Goal: Transaction & Acquisition: Purchase product/service

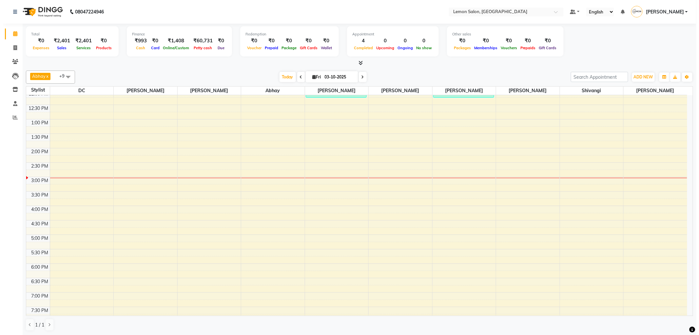
scroll to position [146, 0]
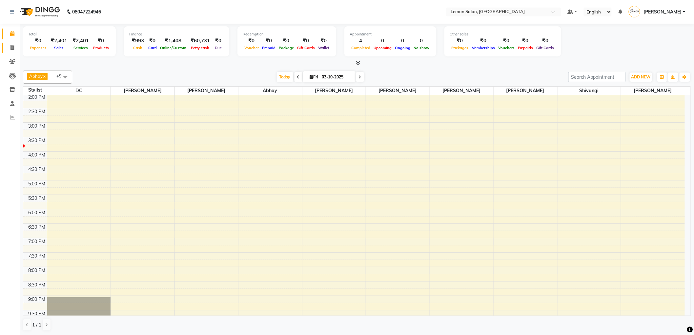
click at [12, 52] on link "Invoice" at bounding box center [10, 48] width 16 height 11
select select "561"
select select "service"
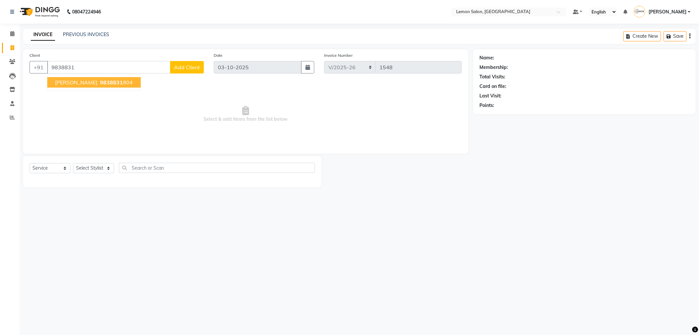
click at [97, 88] on ngb-typeahead-window "SAMARTH GUPTA 9838831 904" at bounding box center [94, 82] width 94 height 16
click at [97, 79] on span "SAMARTH GUPTA" at bounding box center [76, 82] width 42 height 7
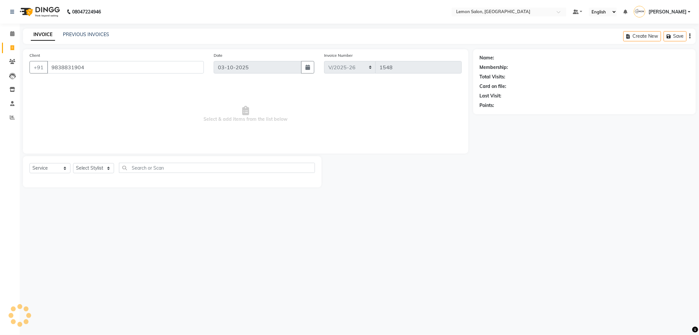
type input "9838831904"
select select "1: Object"
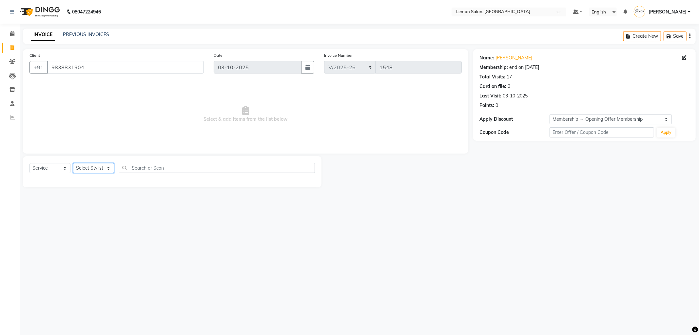
click at [94, 171] on select "Select Stylist Abhay Aminul Asif Shaikh Ayesha Roundhal DC Ganesh Motewad Jenny…" at bounding box center [93, 168] width 41 height 10
select select "60399"
click at [73, 163] on select "Select Stylist Abhay Aminul Asif Shaikh Ayesha Roundhal DC Ganesh Motewad Jenny…" at bounding box center [93, 168] width 41 height 10
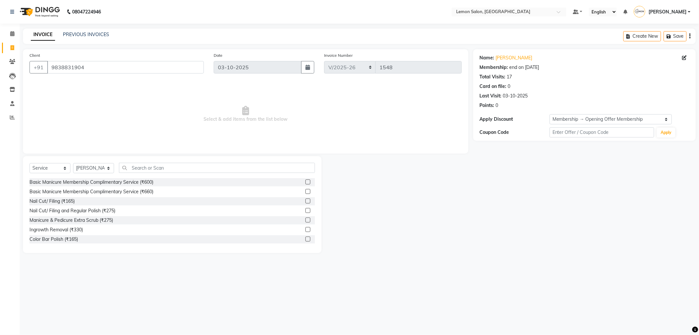
click at [136, 174] on div "Select Service Product Membership Package Voucher Prepaid Gift Card Select Styl…" at bounding box center [173, 170] width 286 height 15
click at [138, 172] on div "Select Service Product Membership Package Voucher Prepaid Gift Card Select Styl…" at bounding box center [173, 170] width 286 height 15
click at [138, 172] on input "text" at bounding box center [217, 168] width 196 height 10
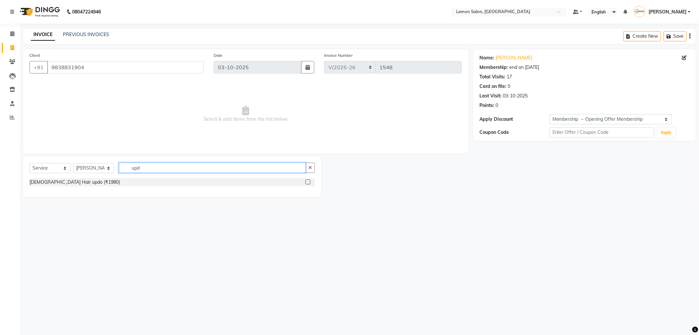
click at [138, 168] on input "upd" at bounding box center [212, 168] width 187 height 10
click at [142, 168] on input "upd" at bounding box center [212, 168] width 187 height 10
type input "upd"
click at [83, 168] on select "Select Stylist Abhay Aminul Asif Shaikh Ayesha Roundhal DC Ganesh Motewad Jenny…" at bounding box center [93, 168] width 41 height 10
click at [73, 163] on select "Select Stylist Abhay Aminul Asif Shaikh Ayesha Roundhal DC Ganesh Motewad Jenny…" at bounding box center [93, 168] width 41 height 10
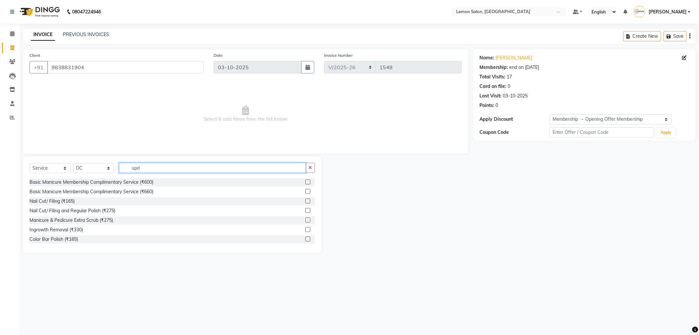
click at [143, 170] on input "upd" at bounding box center [212, 168] width 187 height 10
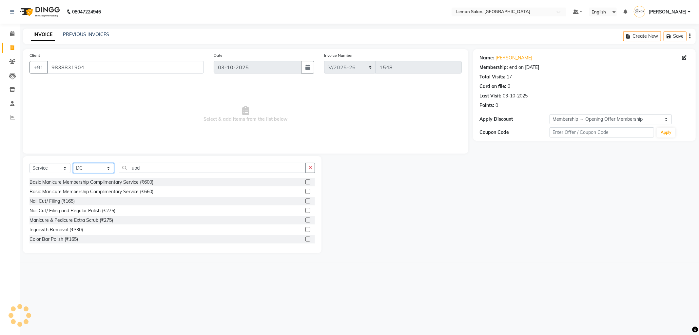
click at [84, 168] on select "Select Stylist Abhay Aminul Asif Shaikh Ayesha Roundhal DC Ganesh Motewad Jenny…" at bounding box center [93, 168] width 41 height 10
select select "88323"
click at [73, 163] on select "Select Stylist Abhay Aminul Asif Shaikh Ayesha Roundhal DC Ganesh Motewad Jenny…" at bounding box center [93, 168] width 41 height 10
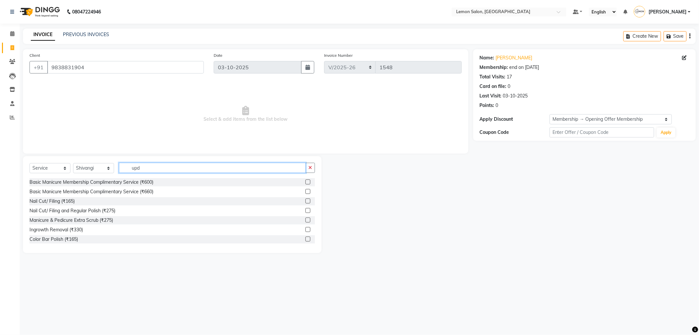
click at [143, 164] on input "upd" at bounding box center [212, 168] width 187 height 10
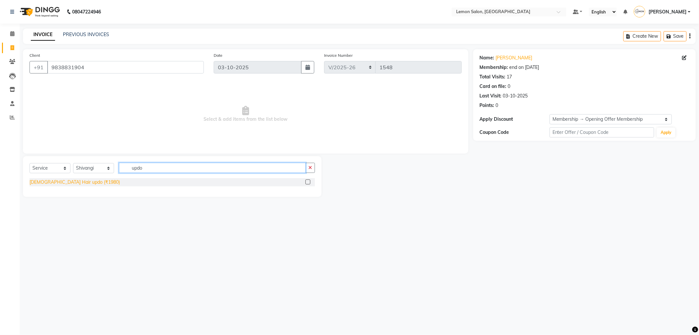
type input "updo"
click at [81, 182] on div "Female Hair updo (₹1980)" at bounding box center [75, 182] width 90 height 7
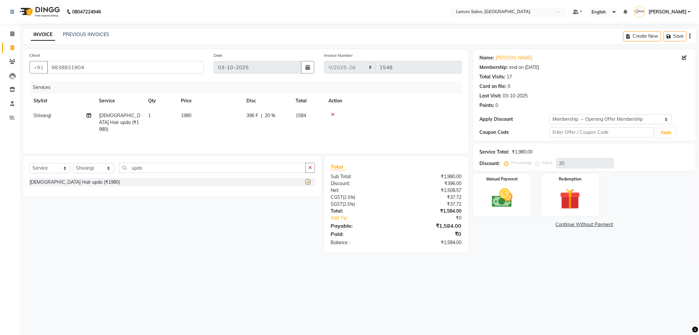
checkbox input "false"
click at [595, 117] on select "Select Membership → Opening Offer Membership Coupon → Abc" at bounding box center [611, 119] width 122 height 10
select select "0:"
click at [550, 114] on select "Select Membership → Opening Offer Membership Coupon → Abc" at bounding box center [611, 119] width 122 height 10
type input "0"
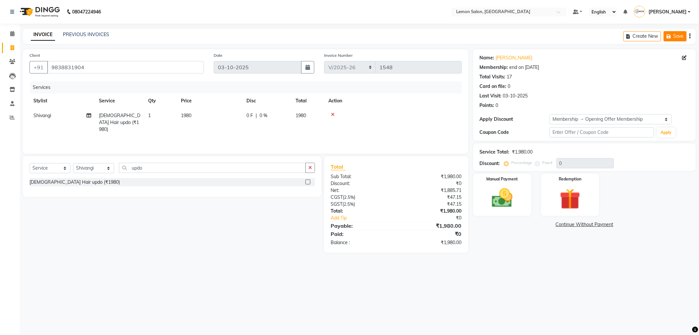
click at [668, 34] on icon "button" at bounding box center [670, 36] width 7 height 5
click at [627, 35] on button "Save" at bounding box center [629, 36] width 23 height 10
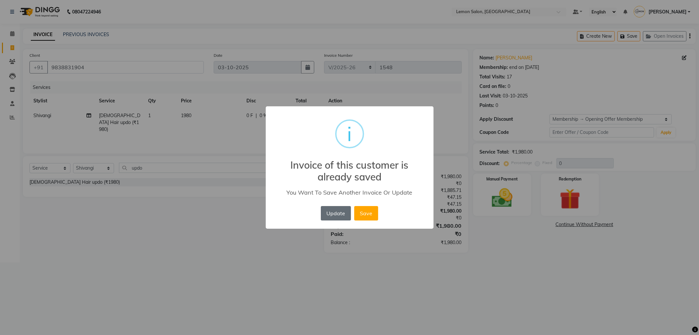
click at [340, 217] on button "Update" at bounding box center [336, 213] width 30 height 14
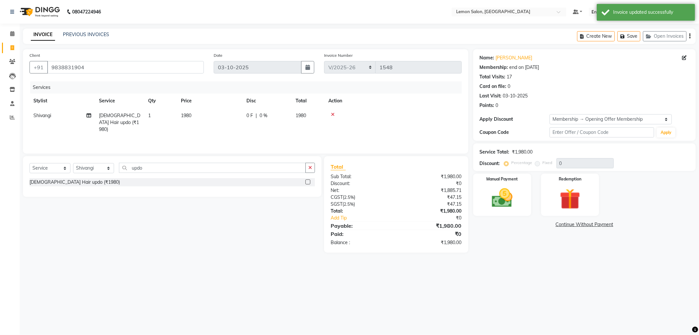
click at [41, 116] on span "Shivangi" at bounding box center [42, 115] width 18 height 6
select select "88323"
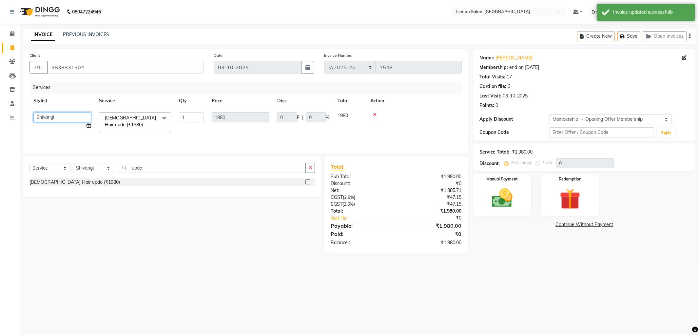
click at [43, 119] on select "Abhay Aminul Asif Shaikh Ayesha Roundhal DC Ganesh Motewad Jenny Shah Mohd Ayan…" at bounding box center [62, 117] width 58 height 10
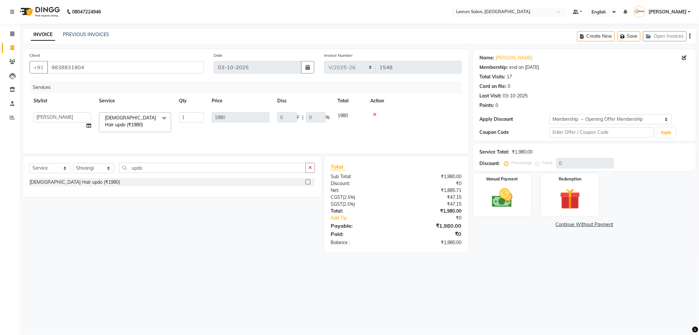
select select "60399"
click at [620, 32] on button "Save" at bounding box center [629, 36] width 23 height 10
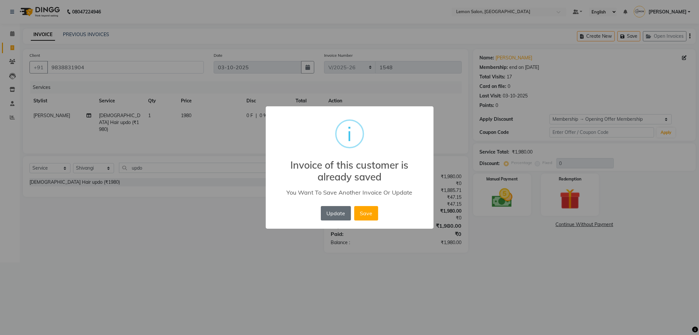
click at [342, 212] on button "Update" at bounding box center [336, 213] width 30 height 14
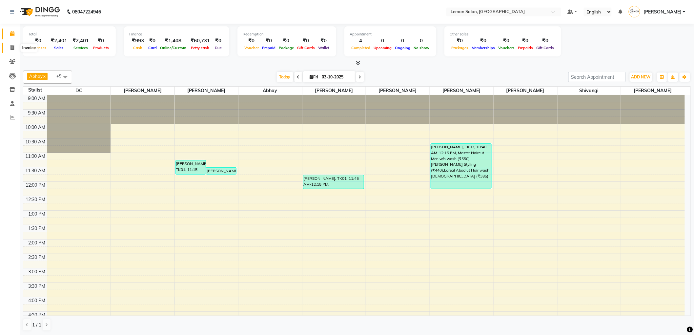
click at [8, 51] on span at bounding box center [12, 48] width 11 height 8
select select "561"
select select "service"
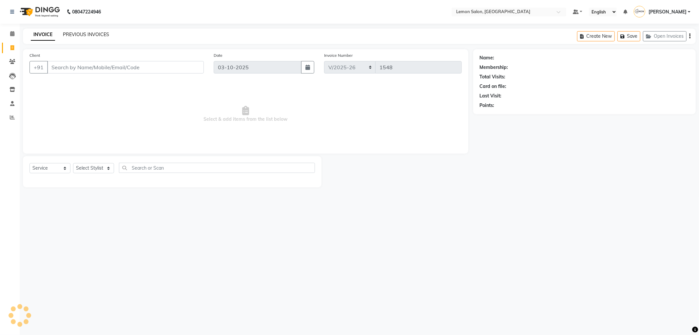
click at [71, 31] on link "PREVIOUS INVOICES" at bounding box center [86, 34] width 46 height 6
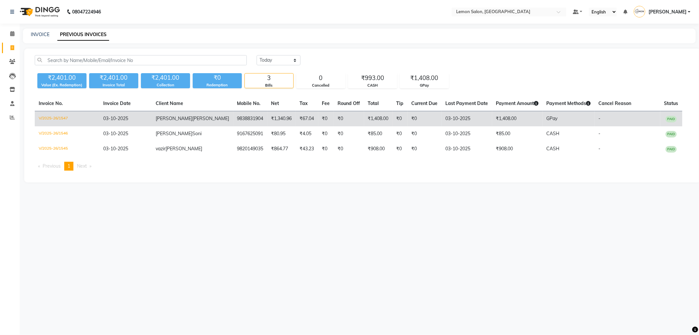
click at [57, 118] on td "V/2025-26/1547" at bounding box center [67, 118] width 65 height 15
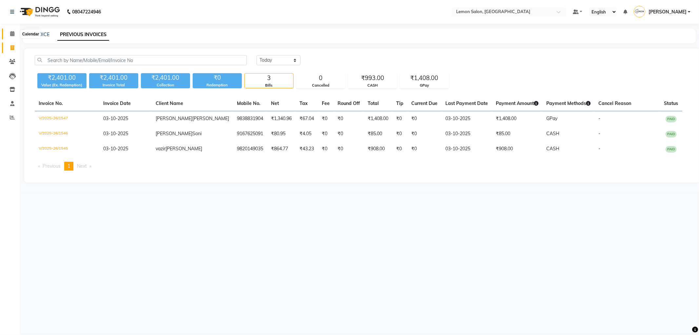
click at [17, 32] on span at bounding box center [12, 34] width 11 height 8
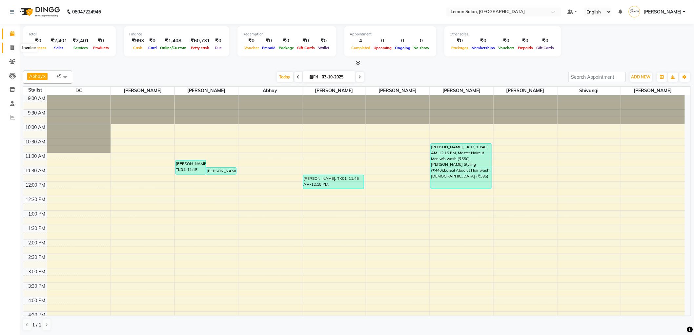
click at [8, 46] on span at bounding box center [12, 48] width 11 height 8
select select "service"
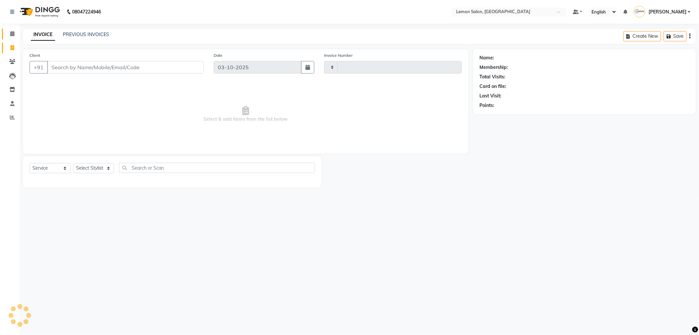
type input "1548"
select select "561"
click at [12, 33] on icon at bounding box center [12, 33] width 4 height 5
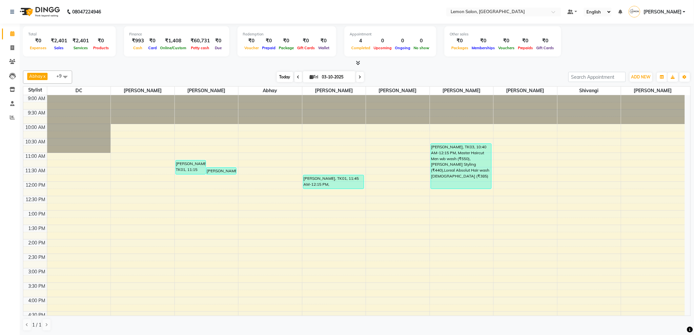
click at [281, 73] on span "Today" at bounding box center [285, 77] width 16 height 10
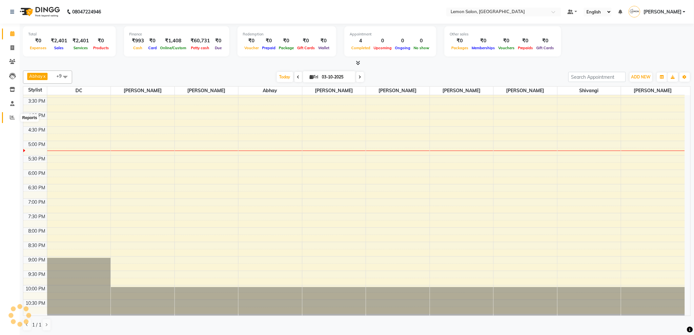
click at [12, 117] on icon at bounding box center [12, 117] width 5 height 5
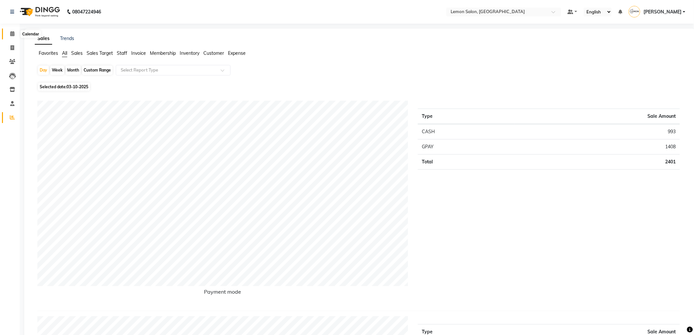
click at [9, 34] on span at bounding box center [12, 34] width 11 height 8
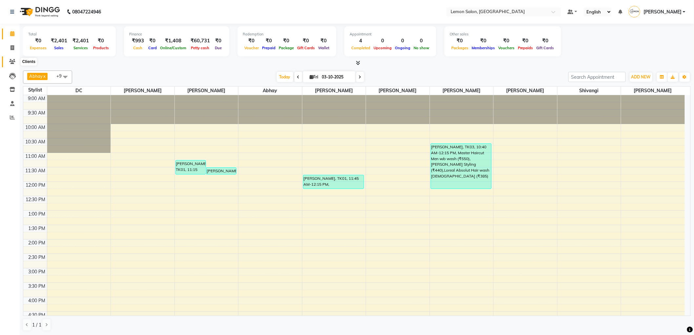
click at [13, 61] on icon at bounding box center [12, 61] width 6 height 5
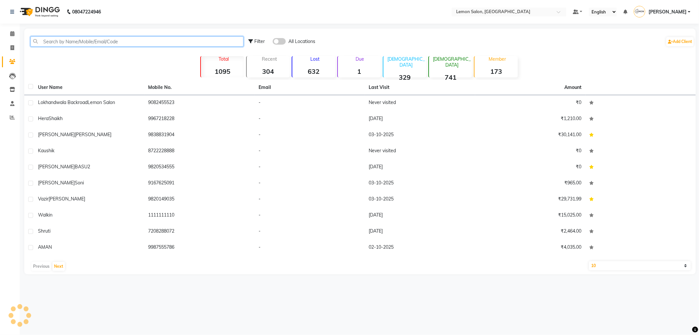
drag, startPoint x: 79, startPoint y: 40, endPoint x: 89, endPoint y: 31, distance: 12.8
click at [83, 38] on input "text" at bounding box center [136, 41] width 213 height 10
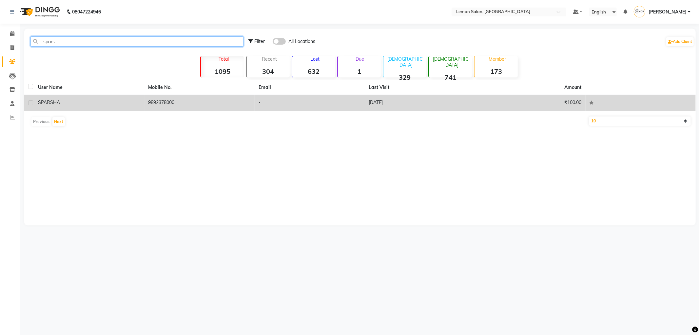
type input "spars"
click at [97, 99] on div "SPARSHA" at bounding box center [89, 102] width 103 height 7
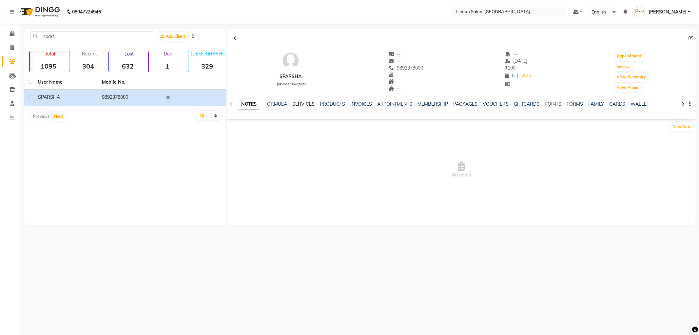
click at [304, 103] on link "SERVICES" at bounding box center [303, 104] width 22 height 6
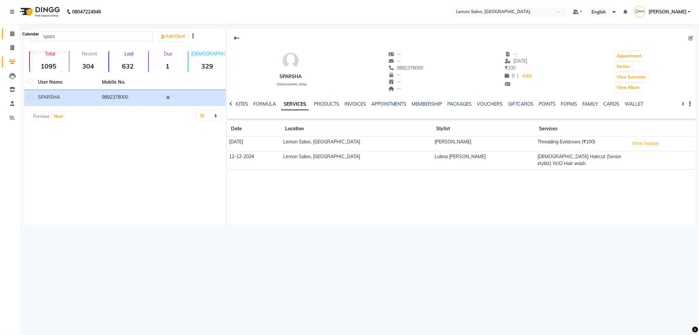
click at [10, 33] on icon at bounding box center [12, 33] width 4 height 5
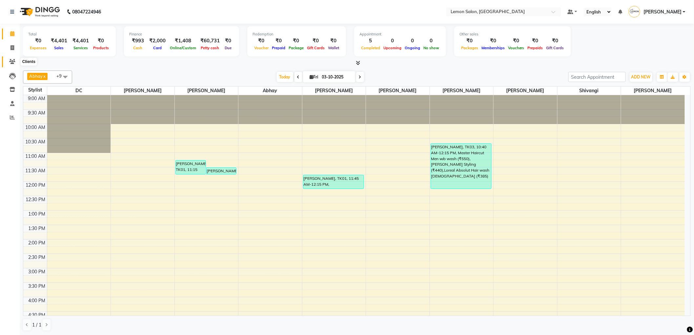
click at [14, 58] on span at bounding box center [12, 62] width 11 height 8
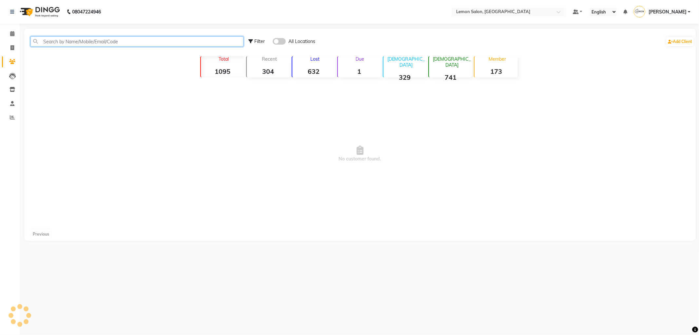
click at [70, 41] on input "text" at bounding box center [136, 41] width 213 height 10
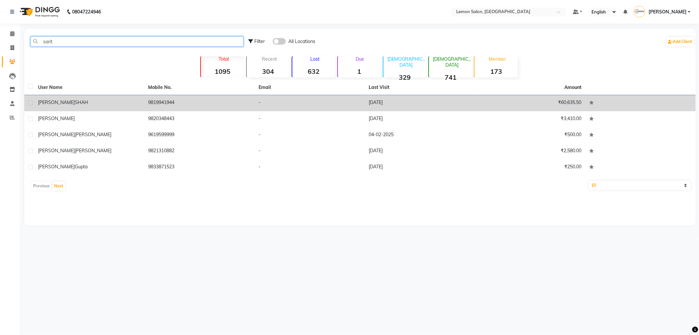
type input "sarit"
click at [71, 97] on td "SARITA SHAH" at bounding box center [89, 103] width 110 height 16
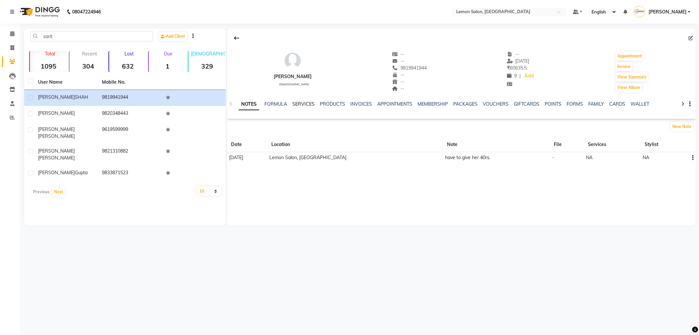
click at [299, 102] on link "SERVICES" at bounding box center [303, 104] width 22 height 6
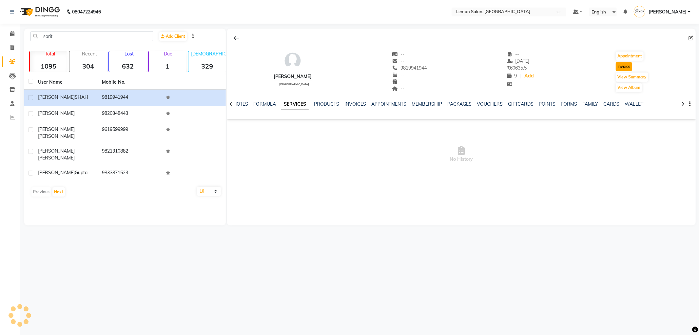
click at [624, 69] on button "Invoice" at bounding box center [624, 66] width 16 height 9
select select "service"
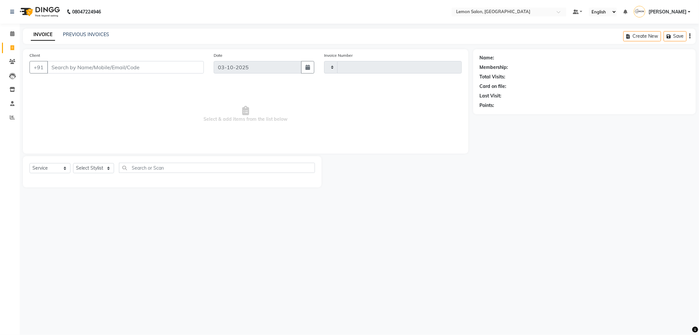
type input "1549"
select select "561"
type input "9819941944"
select select "1: Object"
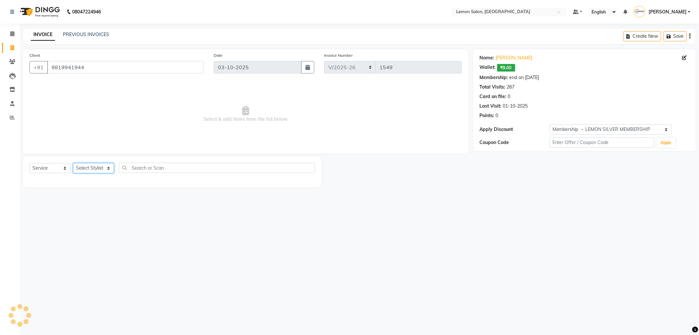
click at [93, 172] on select "Select Stylist Abhay Aminul Asif Shaikh Ayesha Roundhal DC Ganesh Motewad Jenny…" at bounding box center [93, 168] width 41 height 10
select select "89656"
click at [73, 163] on select "Select Stylist Abhay Aminul Asif Shaikh Ayesha Roundhal DC Ganesh Motewad Jenny…" at bounding box center [93, 168] width 41 height 10
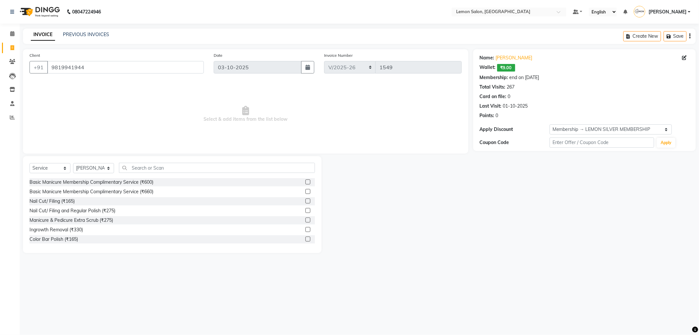
click at [155, 162] on div "Select Service Product Membership Package Voucher Prepaid Gift Card Select Styl…" at bounding box center [172, 204] width 299 height 97
click at [156, 166] on input "text" at bounding box center [217, 168] width 196 height 10
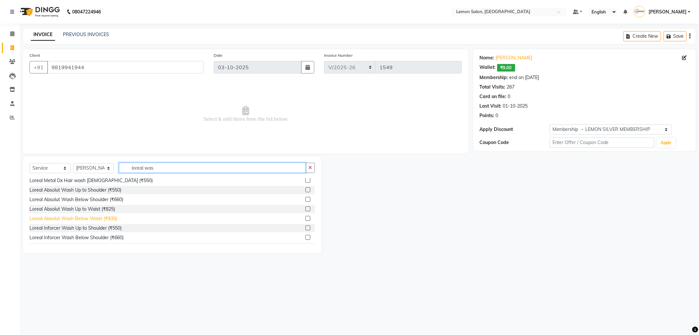
scroll to position [36, 0]
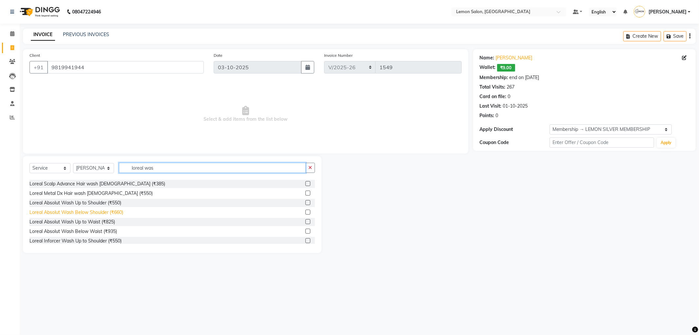
type input "loreal was"
click at [107, 210] on div "Loreal Absolut Wash Below Shoulder (₹660)" at bounding box center [77, 212] width 94 height 7
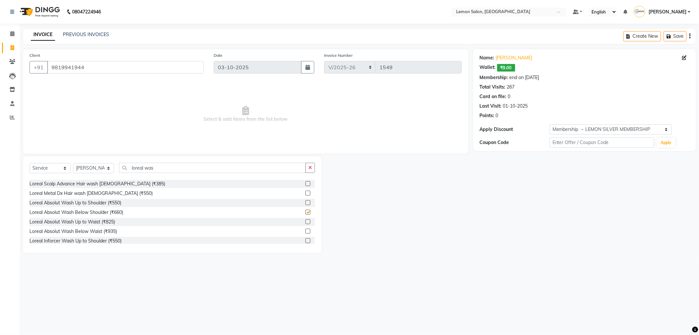
checkbox input "false"
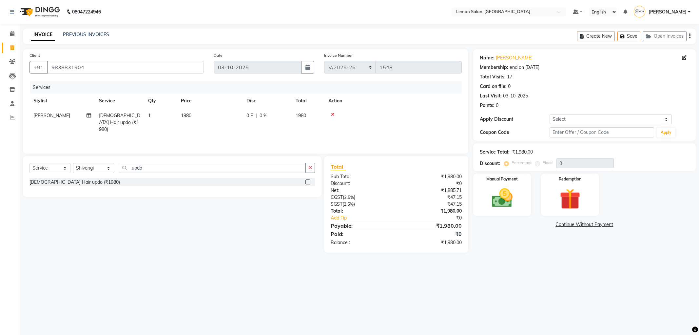
select select "561"
select select "service"
select select "88323"
click at [633, 38] on button "Save" at bounding box center [629, 36] width 23 height 10
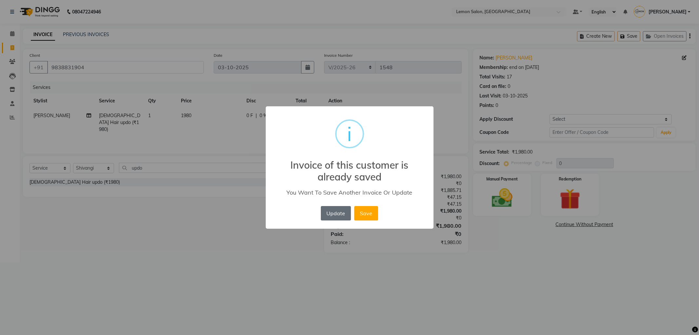
click at [340, 211] on button "Update" at bounding box center [336, 213] width 30 height 14
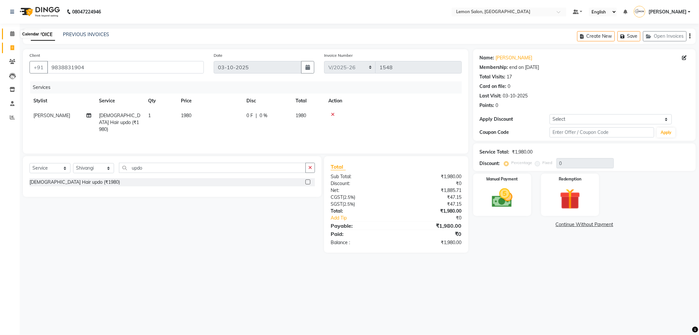
click at [10, 31] on icon at bounding box center [12, 33] width 4 height 5
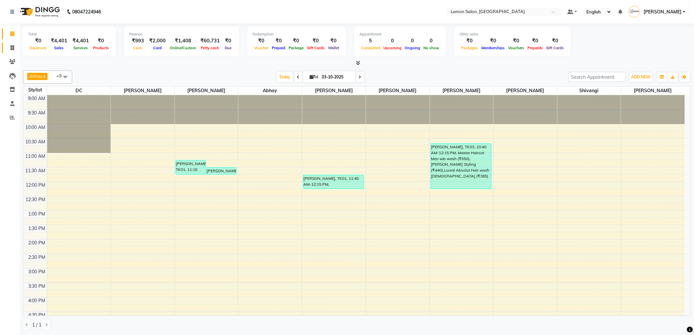
click at [12, 52] on link "Invoice" at bounding box center [10, 48] width 16 height 11
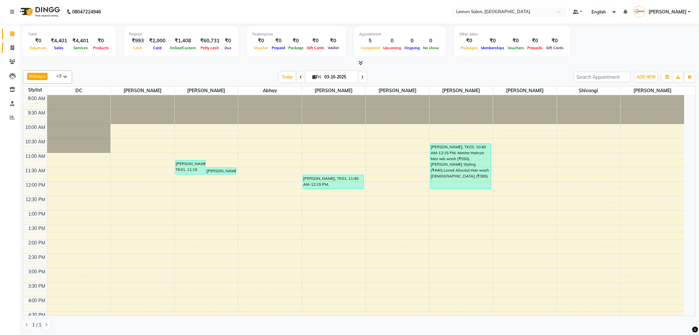
select select "service"
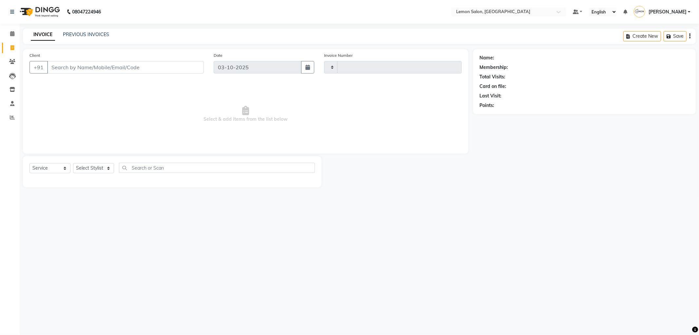
type input "1549"
select select "561"
click at [79, 82] on span "SPARSHA" at bounding box center [67, 82] width 25 height 7
type input "9892378000"
click at [96, 173] on select "Select Stylist Abhay Aminul Asif Shaikh Ayesha Roundhal DC Ganesh Motewad Jenny…" at bounding box center [93, 168] width 41 height 10
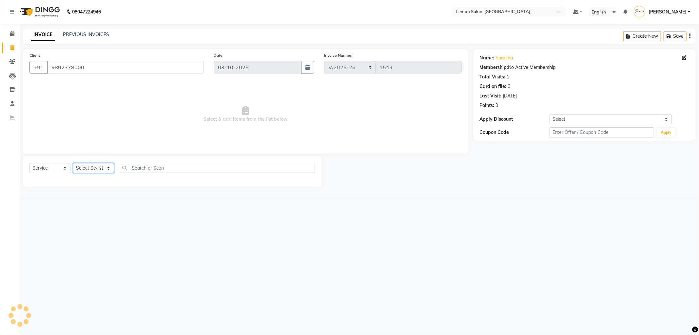
select select "60408"
click at [73, 163] on select "Select Stylist Abhay Aminul Asif Shaikh Ayesha Roundhal DC Ganesh Motewad Jenny…" at bounding box center [93, 168] width 41 height 10
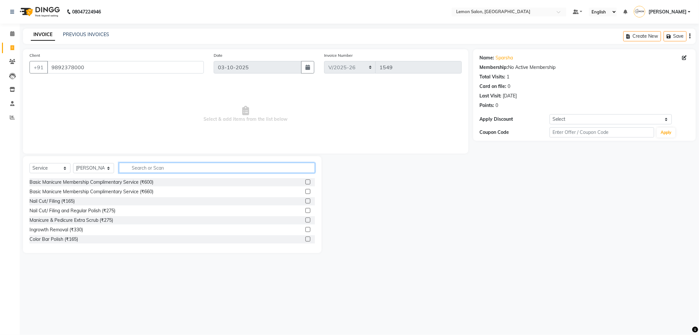
click at [160, 170] on input "text" at bounding box center [217, 168] width 196 height 10
type input "full a"
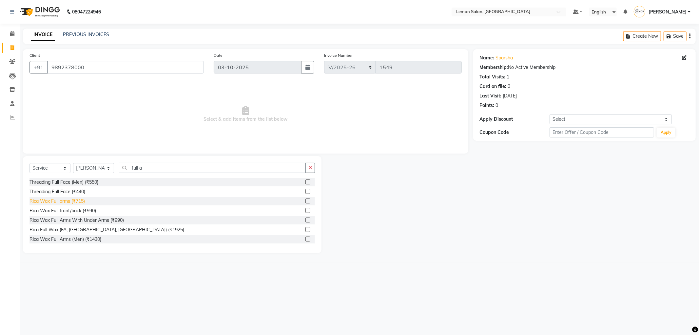
click at [82, 201] on div "Rica Wax Full arms (₹715)" at bounding box center [57, 201] width 55 height 7
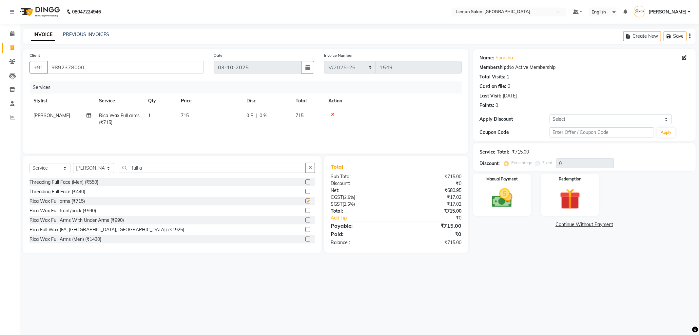
checkbox input "false"
click at [156, 175] on div "Select Service Product Membership Package Voucher Prepaid Gift Card Select Styl…" at bounding box center [173, 170] width 286 height 15
click at [152, 173] on div "Select Service Product Membership Package Voucher Prepaid Gift Card Select Styl…" at bounding box center [173, 170] width 286 height 15
click at [151, 170] on input "full a" at bounding box center [212, 168] width 187 height 10
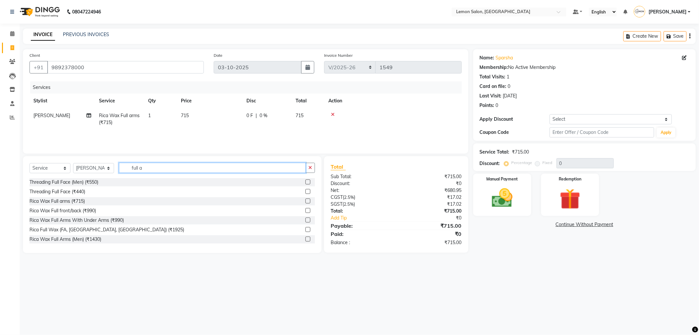
click at [151, 170] on input "full a" at bounding box center [212, 168] width 187 height 10
type input "full legs"
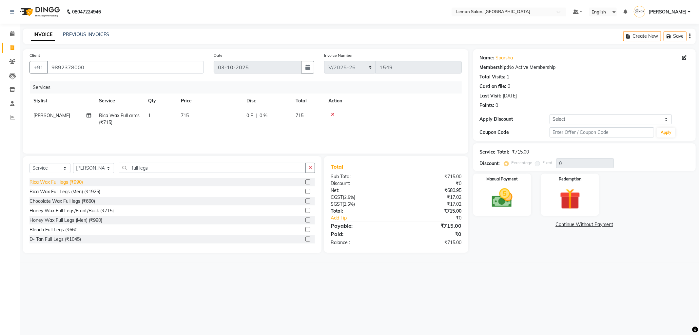
click at [68, 183] on div "Rica Wax Full legs (₹990)" at bounding box center [56, 182] width 53 height 7
checkbox input "false"
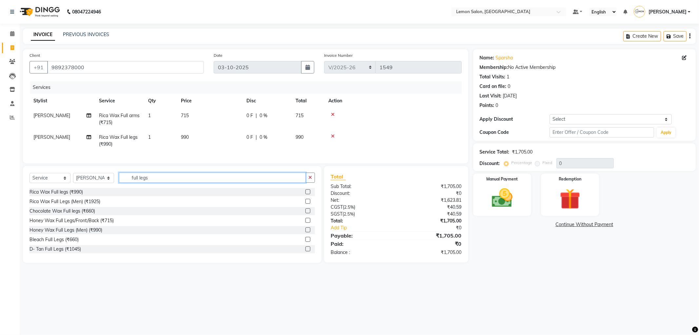
click at [166, 183] on input "full legs" at bounding box center [212, 177] width 187 height 10
type input "thre"
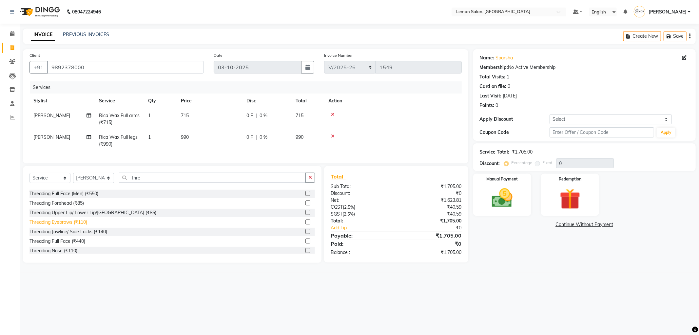
click at [81, 226] on div "Threading Eyebrows (₹110)" at bounding box center [59, 222] width 58 height 7
checkbox input "false"
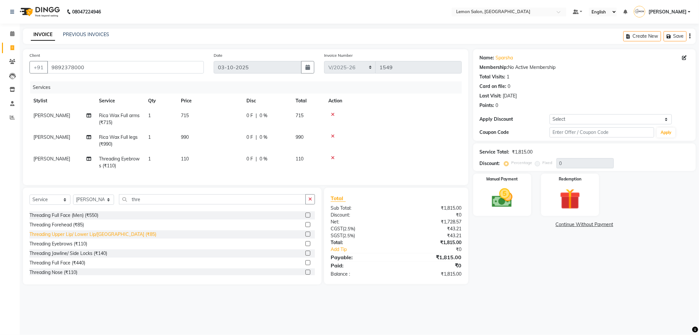
click at [98, 236] on div "Threading Upper Lip/ Lower Lip/Chin (₹85)" at bounding box center [93, 234] width 127 height 7
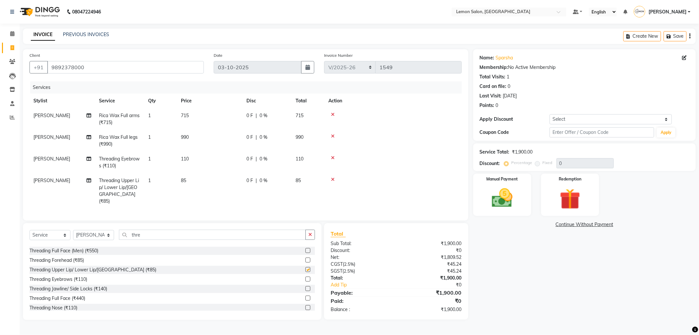
checkbox input "false"
click at [151, 181] on span "1" at bounding box center [149, 180] width 3 height 6
select select "60408"
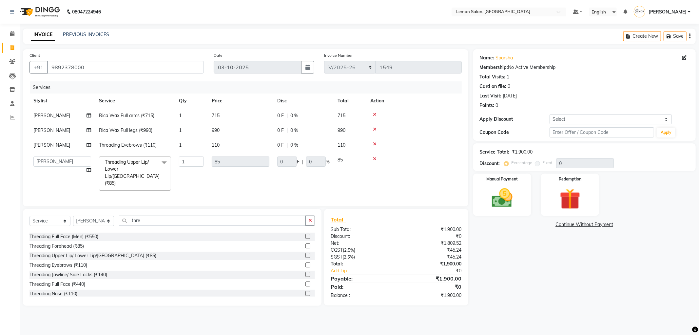
click at [151, 181] on div "Services Stylist Service Qty Price Disc Total Action Pooja Gundal Rica Wax Full…" at bounding box center [246, 140] width 432 height 118
click at [183, 163] on input "1" at bounding box center [191, 161] width 25 height 10
type input "2"
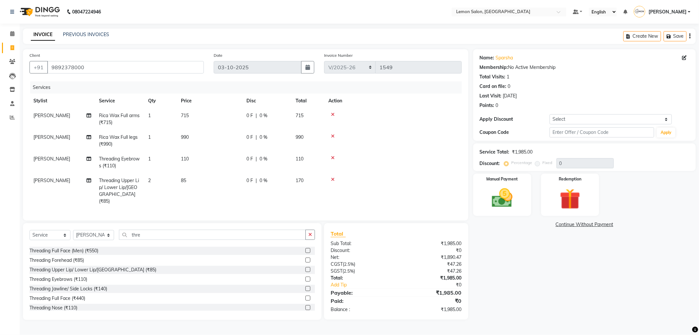
click at [205, 171] on tbody "Pooja Gundal Rica Wax Full arms (₹715) 1 715 0 F | 0 % 715 Pooja Gundal Rica Wa…" at bounding box center [246, 158] width 432 height 100
click at [104, 233] on select "Select Stylist Abhay Aminul Asif Shaikh Ayesha Roundhal DC Ganesh Motewad Jenny…" at bounding box center [93, 235] width 41 height 10
select select "46390"
click at [73, 230] on select "Select Stylist Abhay Aminul Asif Shaikh Ayesha Roundhal DC Ganesh Motewad Jenny…" at bounding box center [93, 235] width 41 height 10
click at [151, 235] on input "thre" at bounding box center [212, 234] width 187 height 10
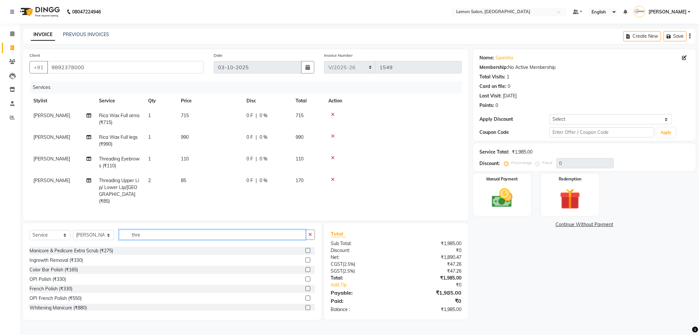
click at [151, 235] on input "thre" at bounding box center [212, 234] width 187 height 10
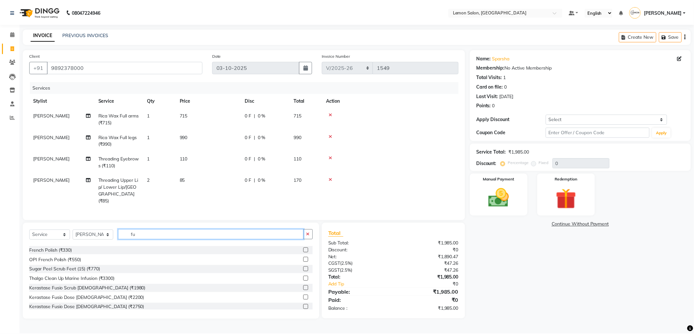
scroll to position [0, 0]
type input "full ar"
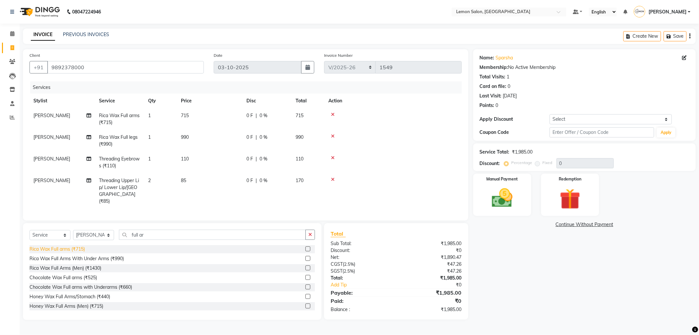
click at [77, 246] on div "Rica Wax Full arms (₹715)" at bounding box center [57, 249] width 55 height 7
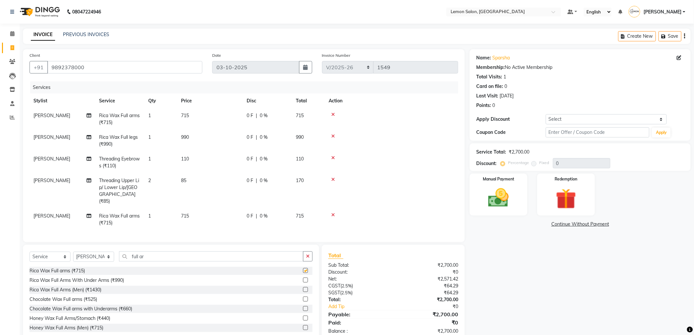
checkbox input "false"
click at [145, 255] on input "full ar" at bounding box center [211, 256] width 184 height 10
type input "full legs"
click at [77, 267] on div "Rica Wax Full legs (₹990)" at bounding box center [56, 270] width 53 height 7
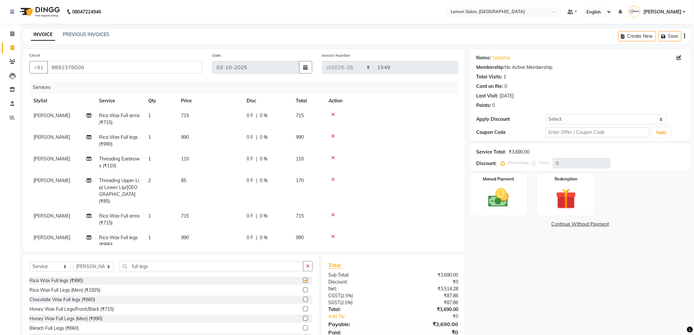
checkbox input "false"
click at [152, 266] on input "full legs" at bounding box center [211, 266] width 184 height 10
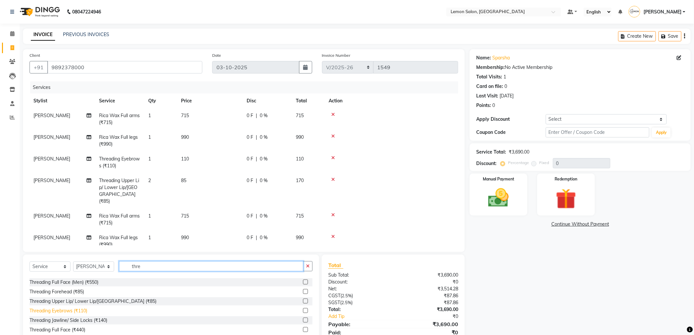
type input "thre"
click at [76, 307] on div "Threading Eyebrows (₹110)" at bounding box center [59, 310] width 58 height 7
checkbox input "false"
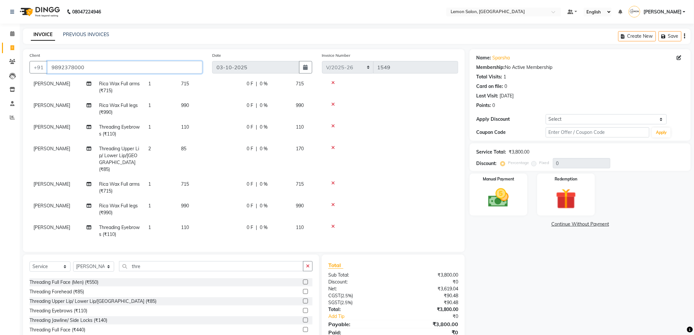
click at [80, 66] on input "9892378000" at bounding box center [124, 67] width 155 height 12
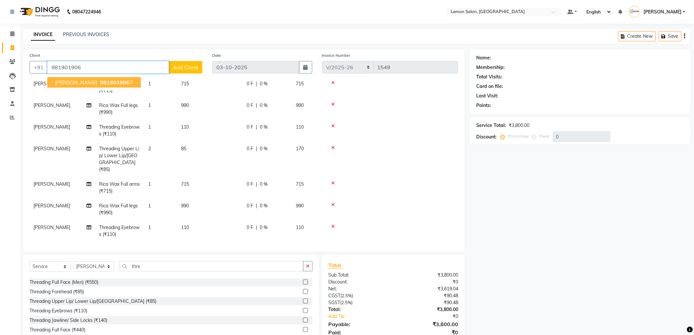
click at [88, 79] on span "AARTI MEHTA" at bounding box center [76, 82] width 42 height 7
type input "9819019067"
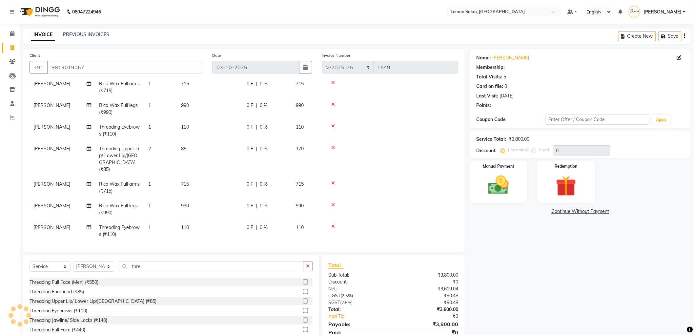
select select "1: Object"
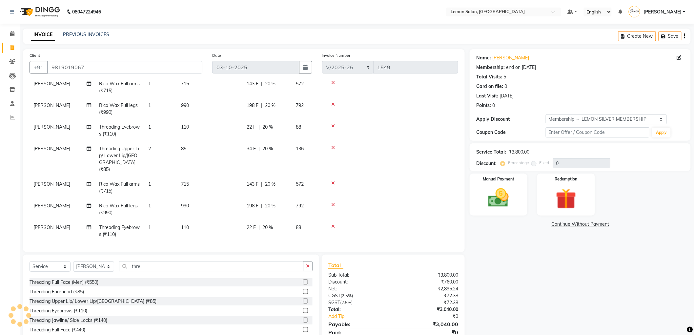
type input "20"
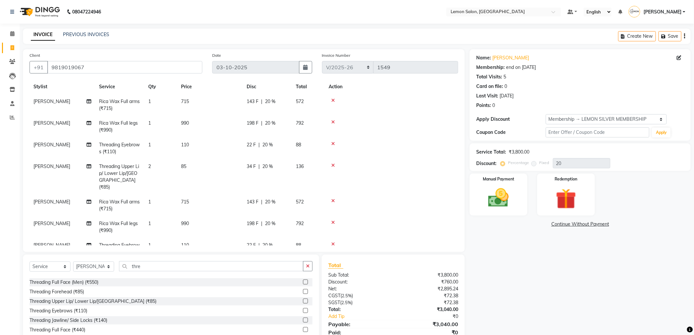
scroll to position [0, 0]
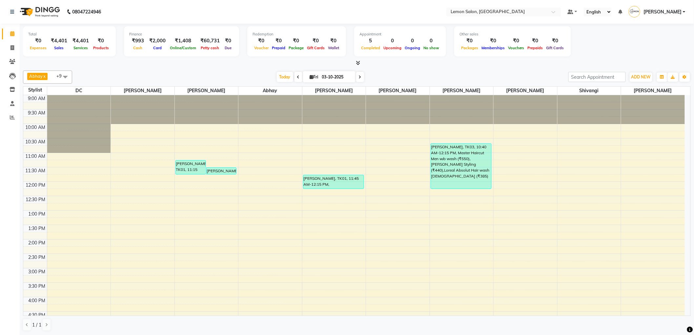
click at [18, 64] on li "Clients" at bounding box center [10, 62] width 20 height 14
click at [15, 63] on span at bounding box center [12, 62] width 11 height 8
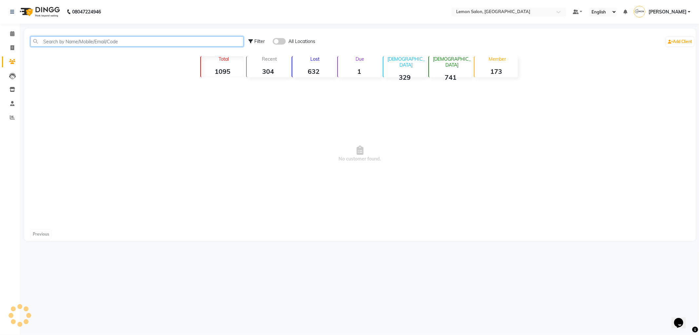
click at [58, 43] on input "text" at bounding box center [136, 41] width 213 height 10
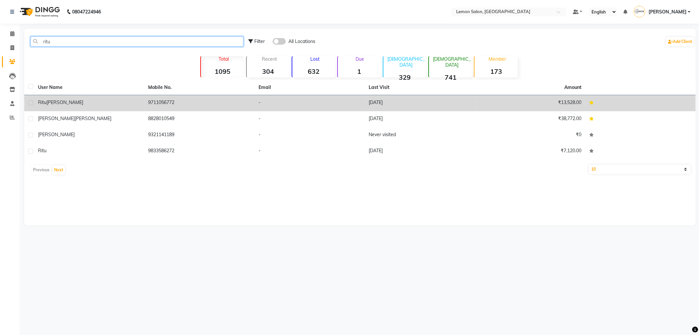
type input "ritu"
click at [69, 105] on div "[PERSON_NAME]" at bounding box center [89, 102] width 103 height 7
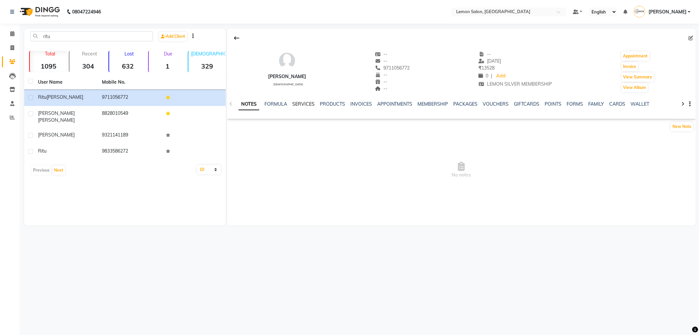
click at [292, 104] on link "SERVICES" at bounding box center [303, 104] width 22 height 6
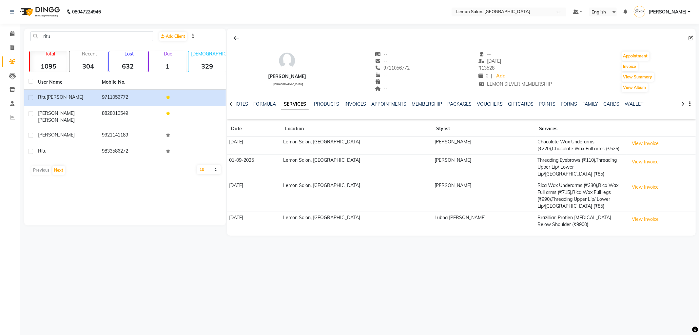
drag, startPoint x: 229, startPoint y: 140, endPoint x: 264, endPoint y: 140, distance: 34.4
click at [264, 140] on td "[DATE]" at bounding box center [254, 145] width 54 height 18
drag, startPoint x: 393, startPoint y: 145, endPoint x: 435, endPoint y: 145, distance: 41.3
click at [435, 145] on td "[PERSON_NAME]" at bounding box center [483, 145] width 103 height 18
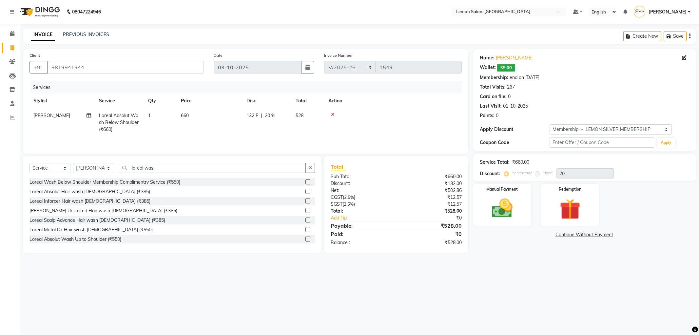
select select "561"
select select "service"
select select "89656"
select select "1: Object"
